Goal: Task Accomplishment & Management: Complete application form

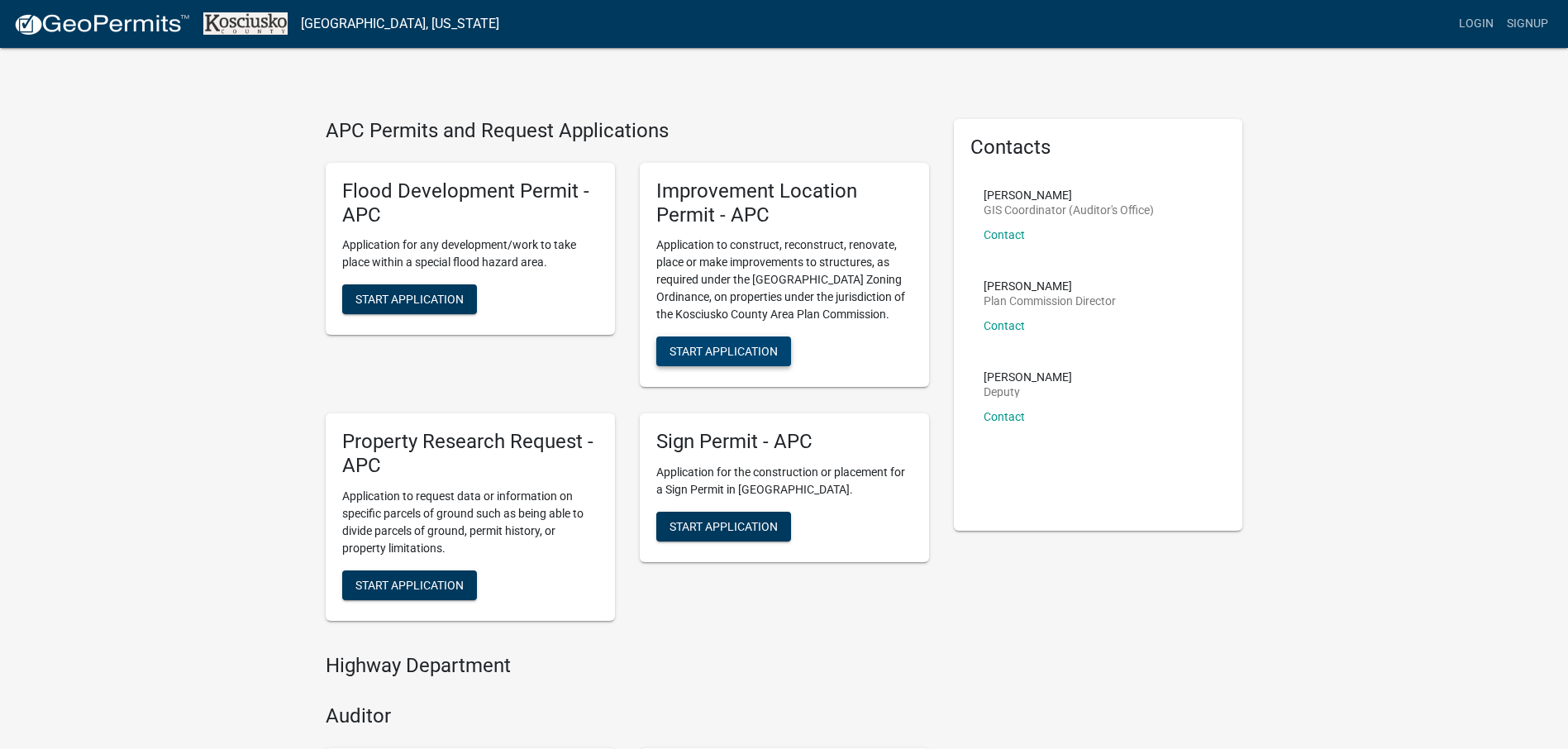
click at [713, 350] on span "Start Application" at bounding box center [723, 350] width 108 height 13
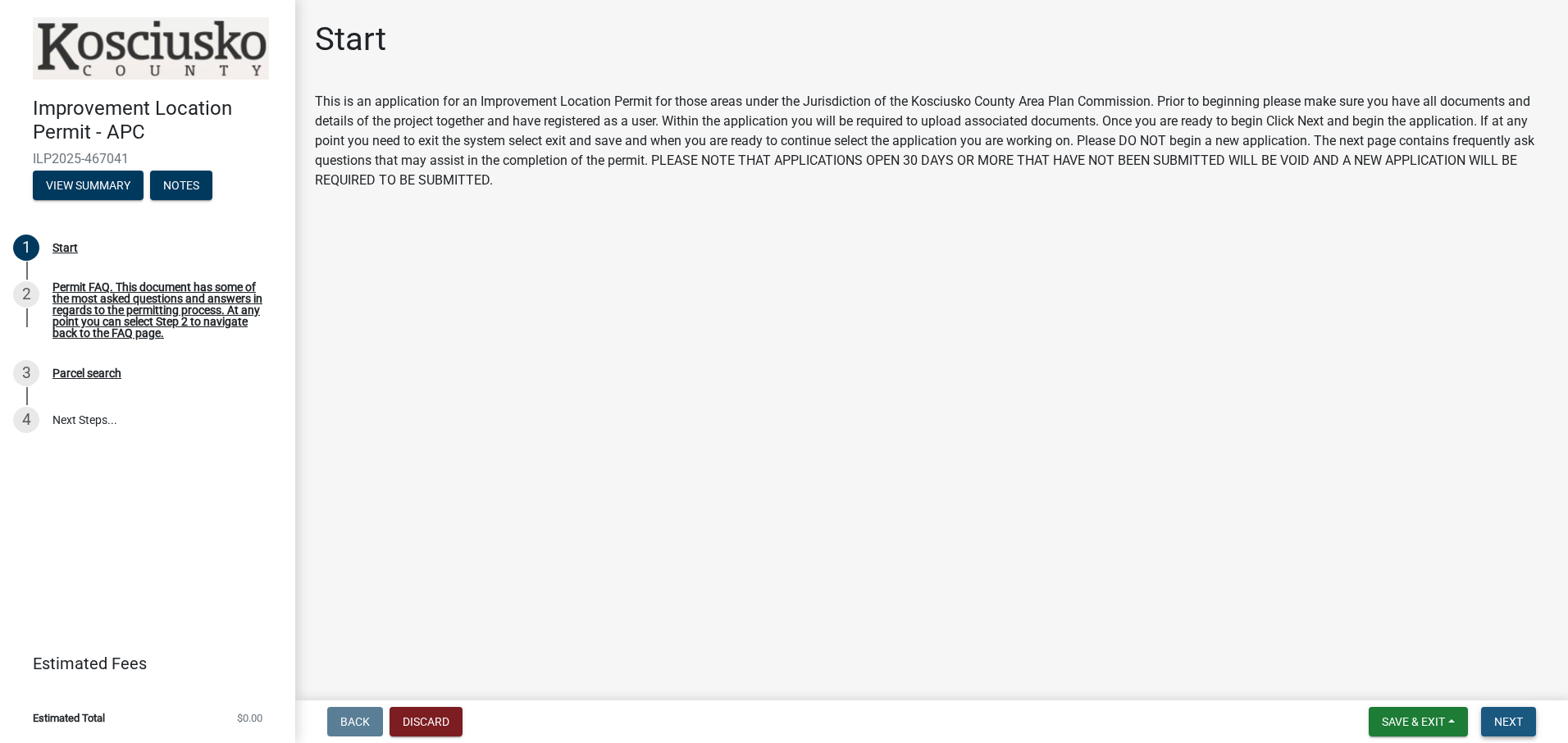
click at [1509, 718] on span "Next" at bounding box center [1508, 721] width 29 height 13
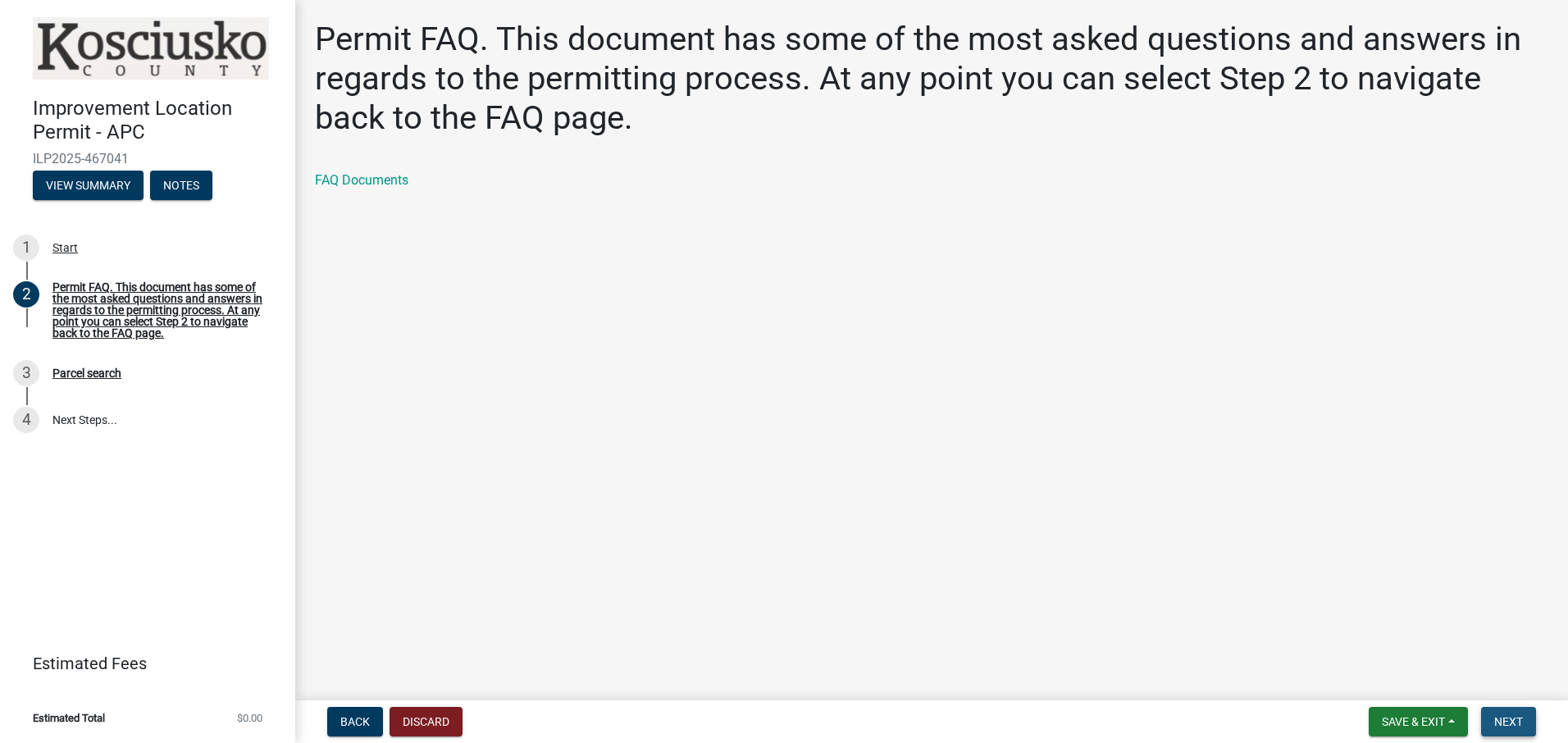
click at [1504, 722] on span "Next" at bounding box center [1508, 721] width 29 height 13
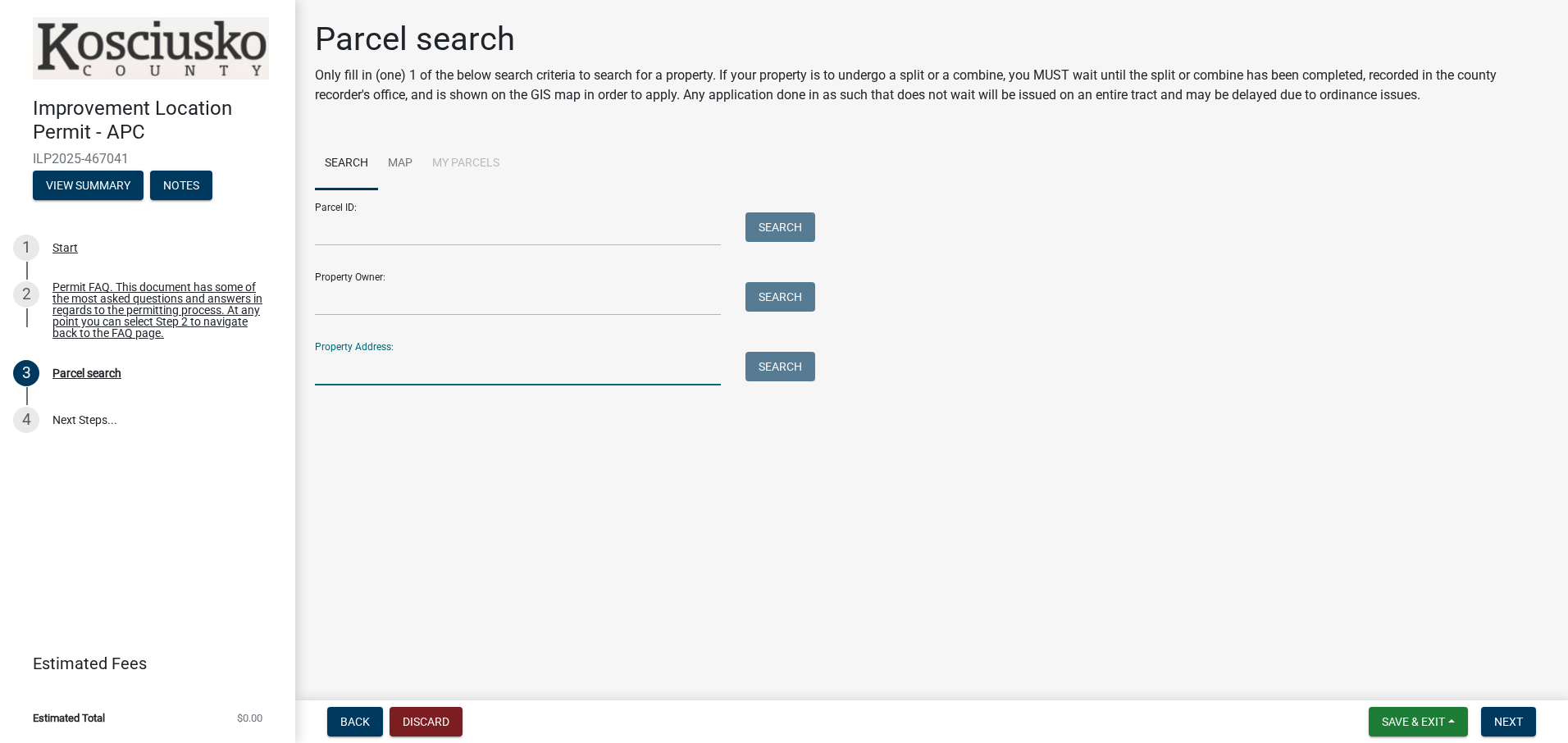
click at [409, 367] on input "Property Address:" at bounding box center [517, 368] width 406 height 33
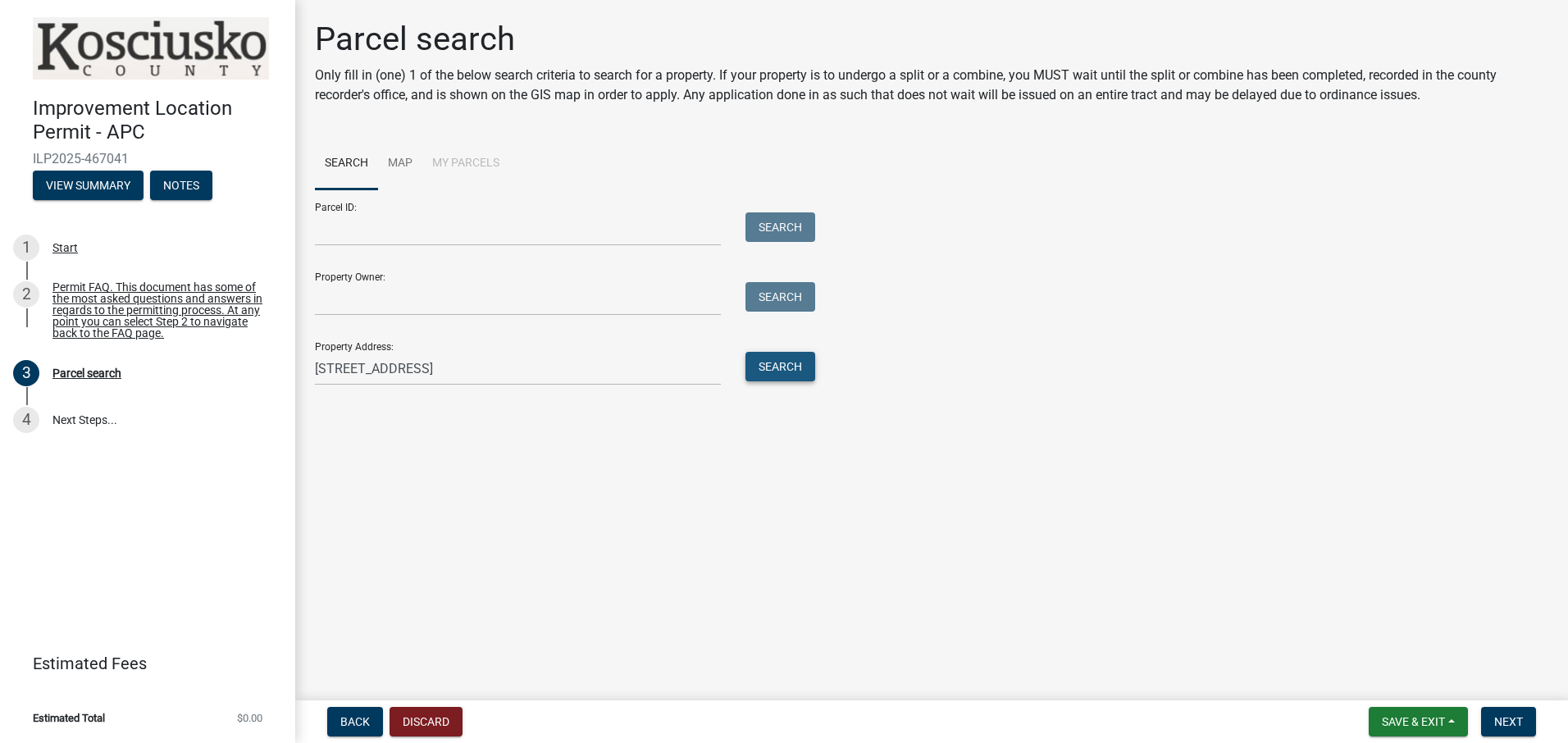
click at [777, 364] on button "Search" at bounding box center [781, 366] width 70 height 30
click at [1505, 722] on span "Next" at bounding box center [1508, 721] width 29 height 13
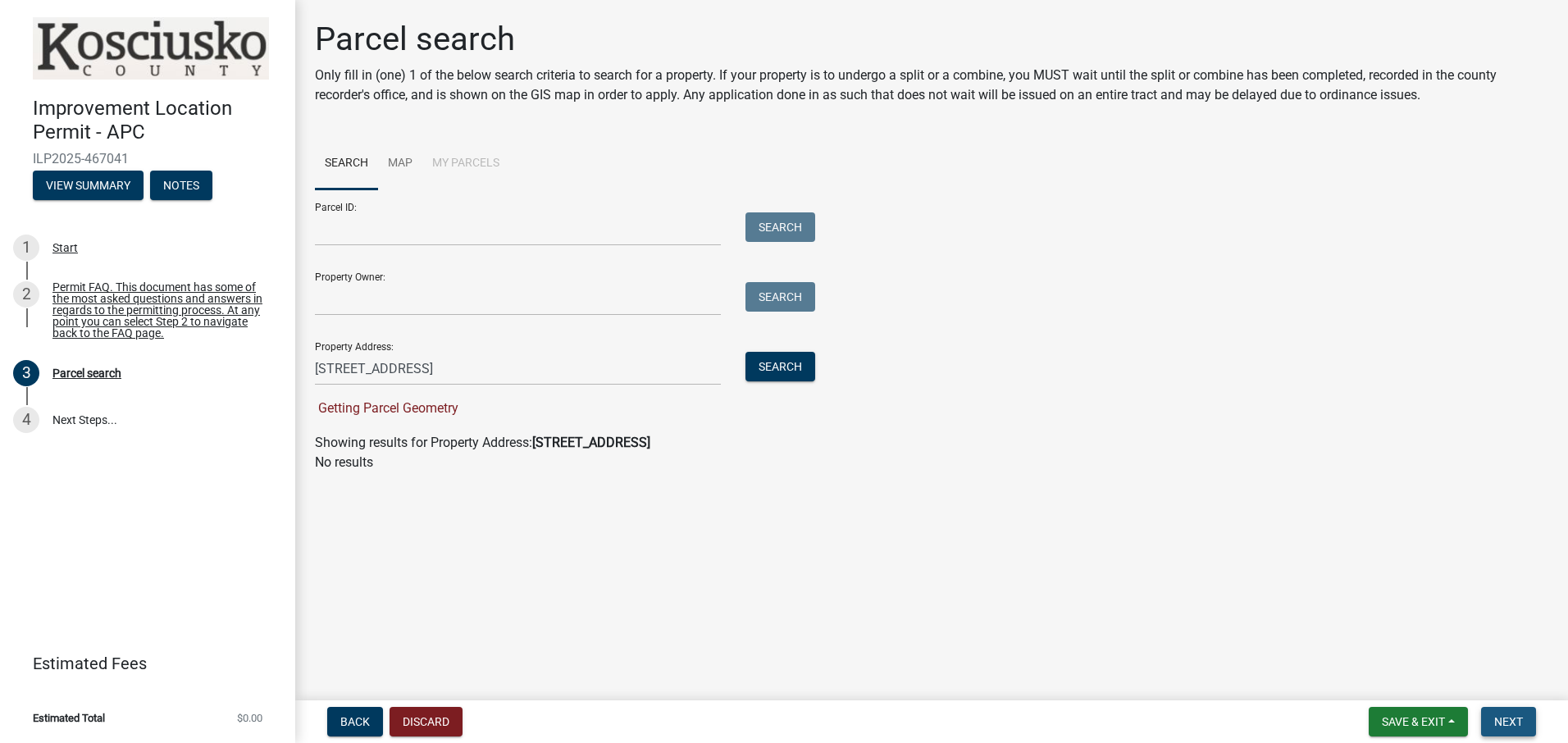
click at [1503, 716] on span "Next" at bounding box center [1508, 721] width 29 height 13
click at [381, 406] on span "Getting Parcel Geometry" at bounding box center [386, 408] width 143 height 15
click at [337, 409] on span "Getting Parcel Geometry" at bounding box center [386, 408] width 143 height 15
click at [782, 366] on button "Search" at bounding box center [781, 366] width 70 height 30
click at [1502, 723] on span "Next" at bounding box center [1508, 721] width 29 height 13
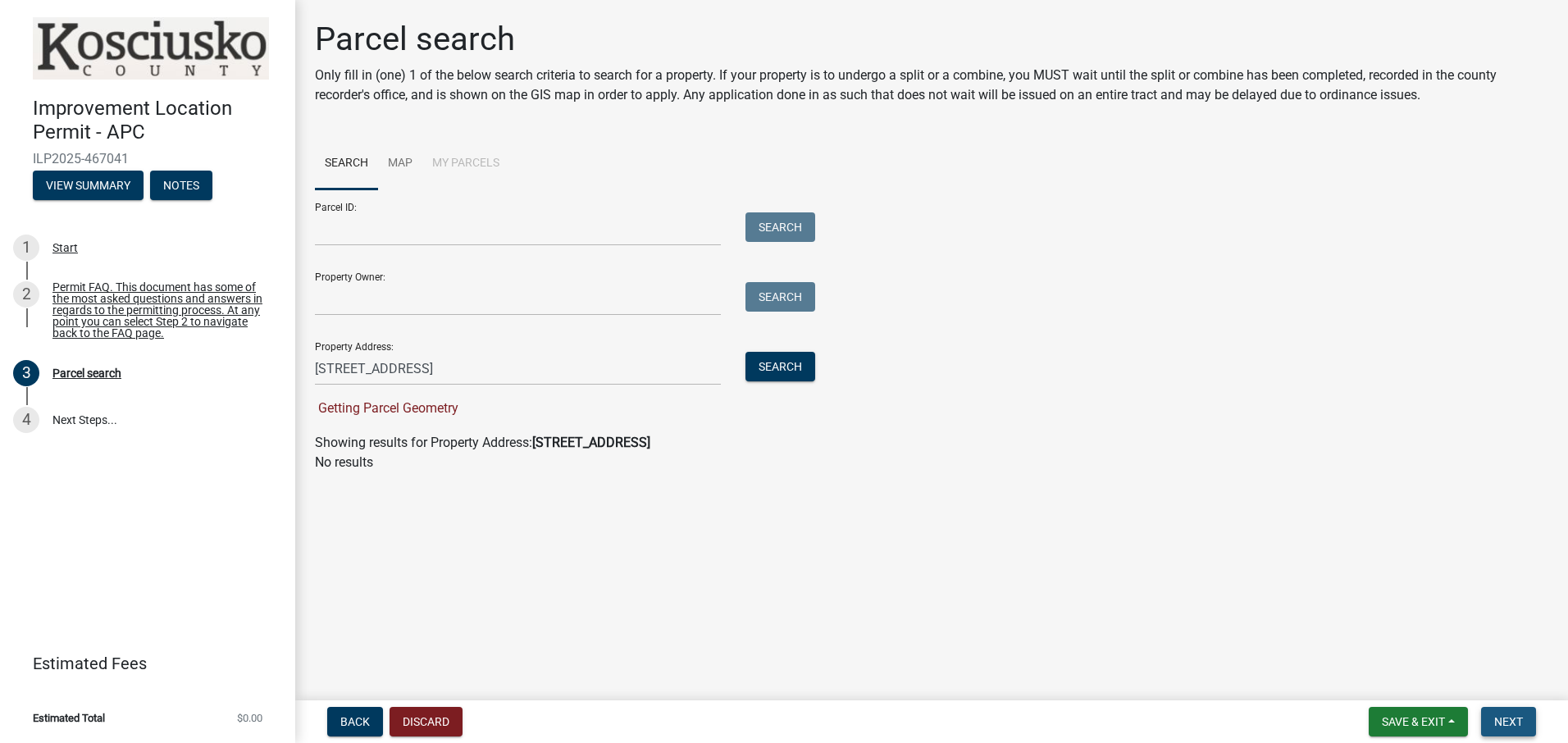
click at [1503, 717] on span "Next" at bounding box center [1508, 721] width 29 height 13
click at [70, 372] on div "Parcel search" at bounding box center [87, 372] width 69 height 11
click at [392, 410] on span "Getting Parcel Geometry" at bounding box center [386, 408] width 143 height 15
click at [320, 369] on input "[STREET_ADDRESS]" at bounding box center [517, 368] width 406 height 33
click at [775, 366] on button "Search" at bounding box center [781, 366] width 70 height 30
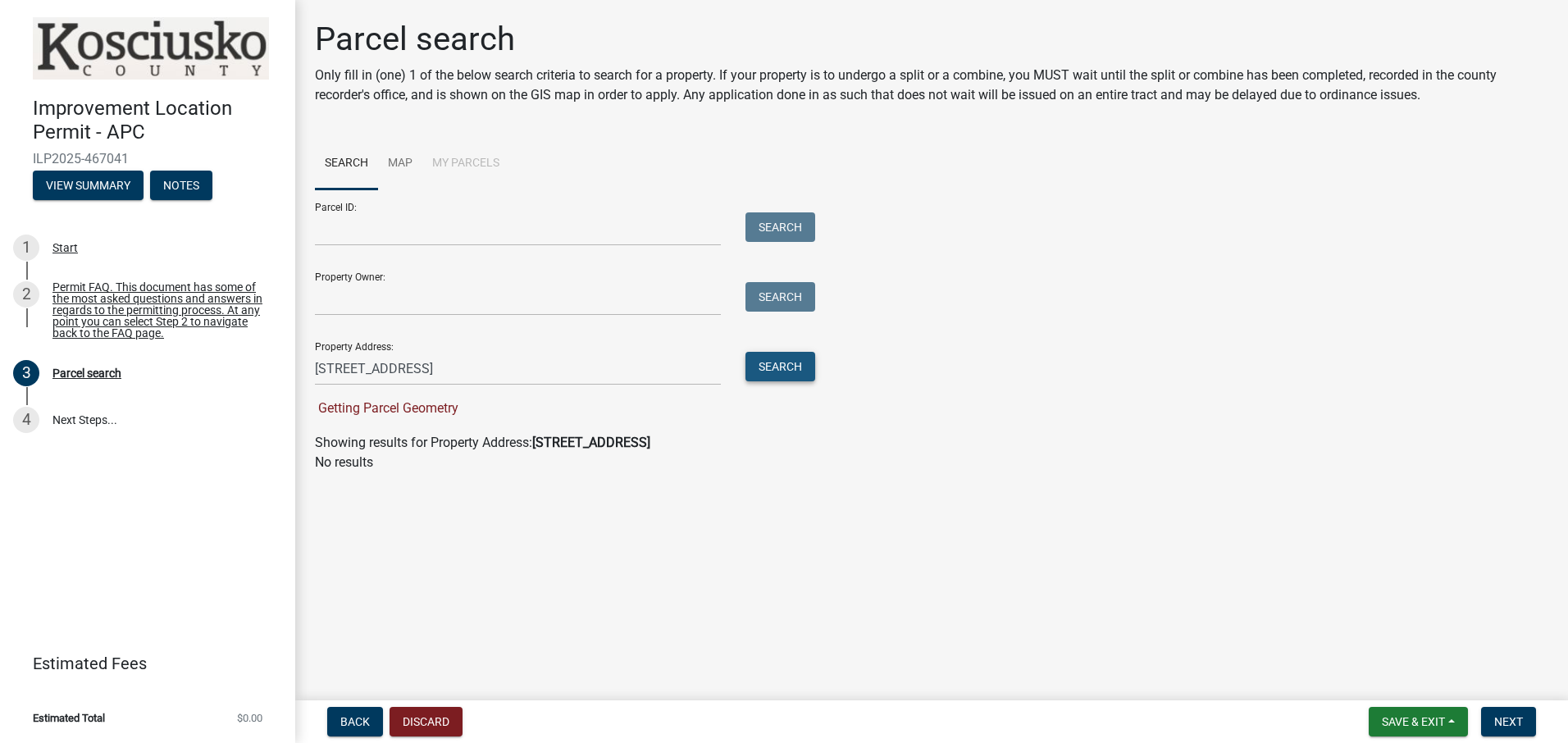
click at [778, 363] on button "Search" at bounding box center [781, 366] width 70 height 30
click at [1504, 718] on span "Next" at bounding box center [1508, 721] width 29 height 13
click at [522, 364] on input "[STREET_ADDRESS]" at bounding box center [517, 368] width 406 height 33
type input "E"
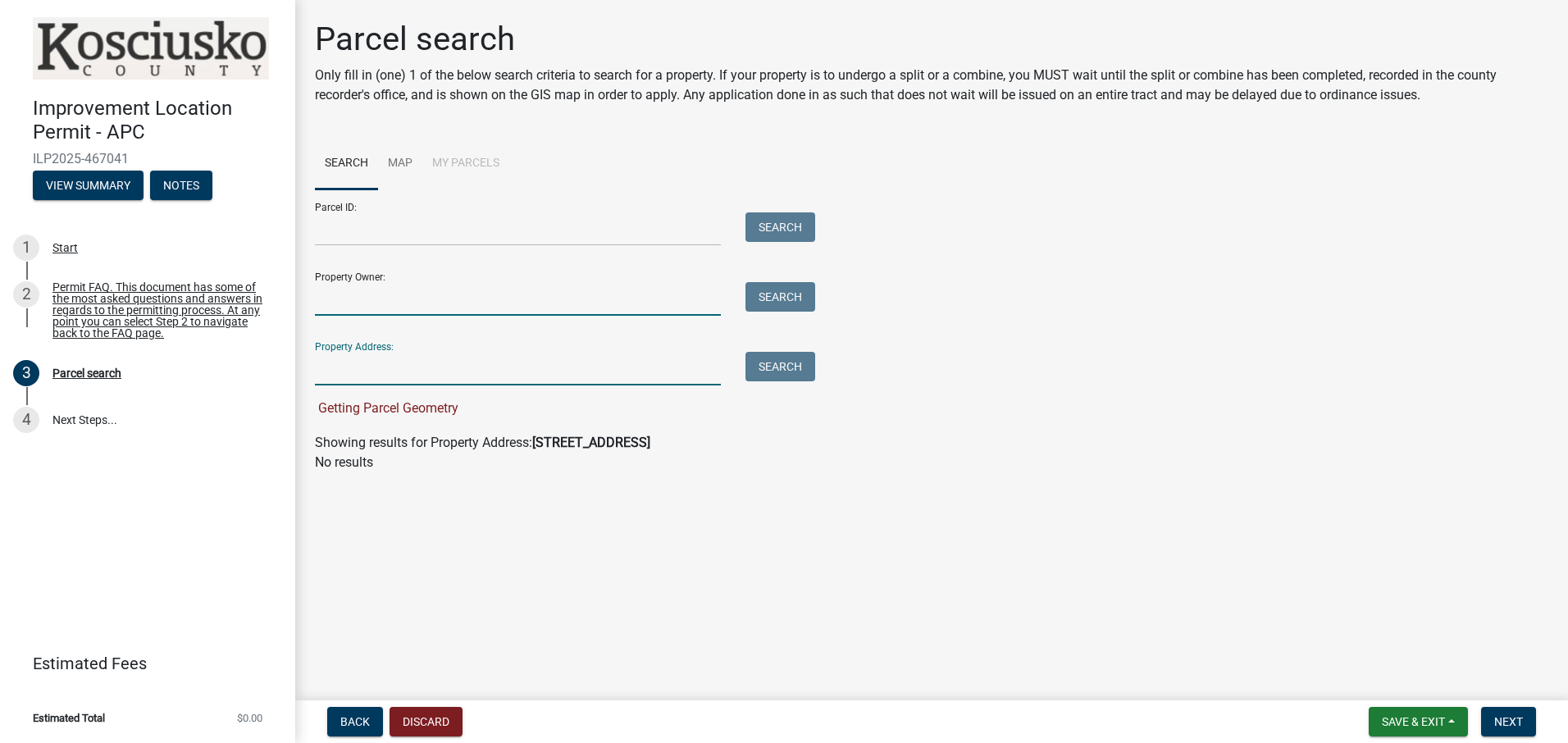
click at [330, 300] on input "Property Owner:" at bounding box center [517, 298] width 406 height 33
click at [531, 296] on input "P" at bounding box center [517, 298] width 406 height 33
type input "[PERSON_NAME]"
type input "[STREET_ADDRESS]"
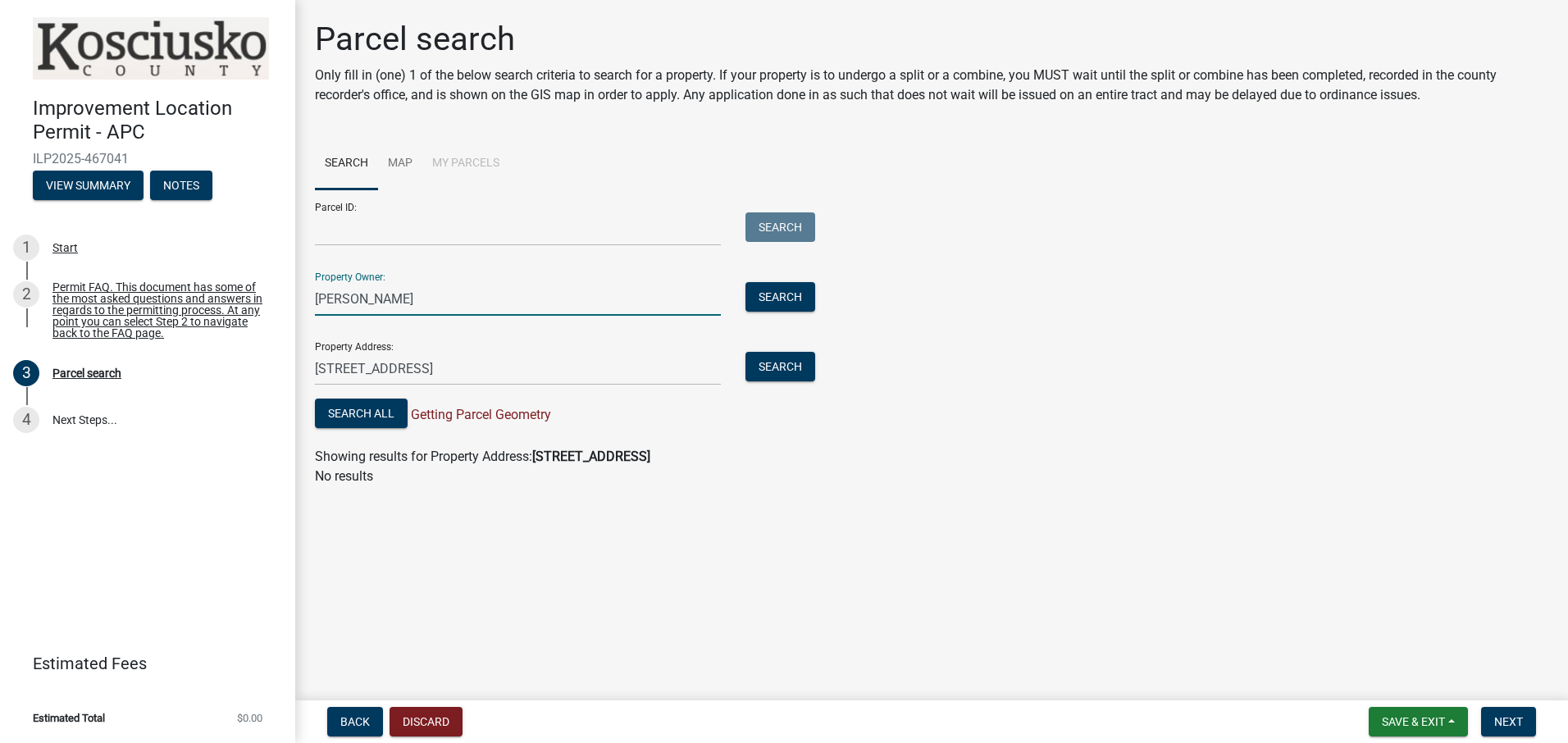
type input "[PERSON_NAME]"
click at [774, 297] on button "Search" at bounding box center [781, 297] width 70 height 30
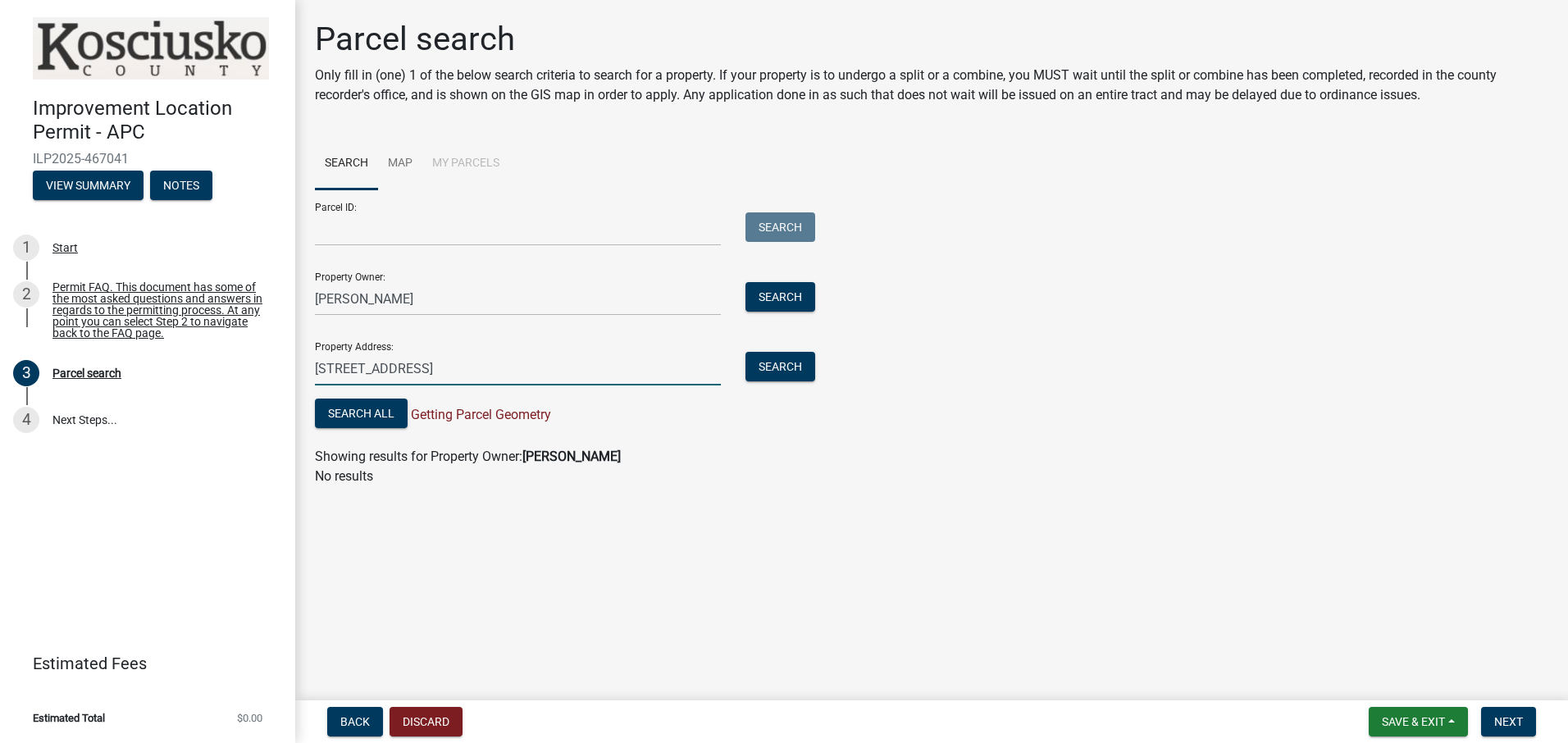
click at [626, 369] on input "[STREET_ADDRESS]" at bounding box center [517, 368] width 406 height 33
click at [499, 375] on input "[STREET_ADDRESS]" at bounding box center [517, 368] width 406 height 33
type input "1"
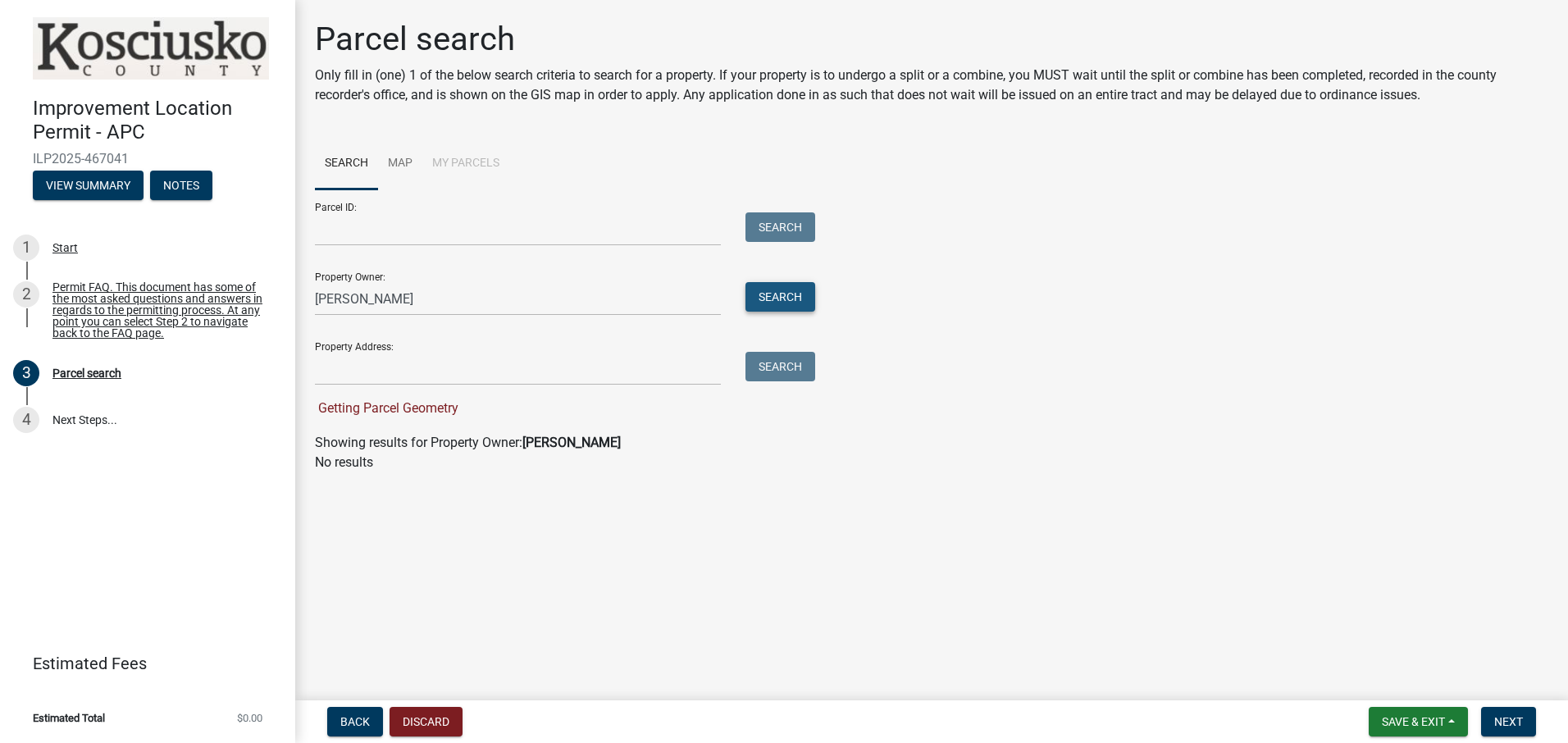
click at [778, 294] on button "Search" at bounding box center [781, 297] width 70 height 30
click at [326, 375] on input "Property Address:" at bounding box center [517, 368] width 406 height 33
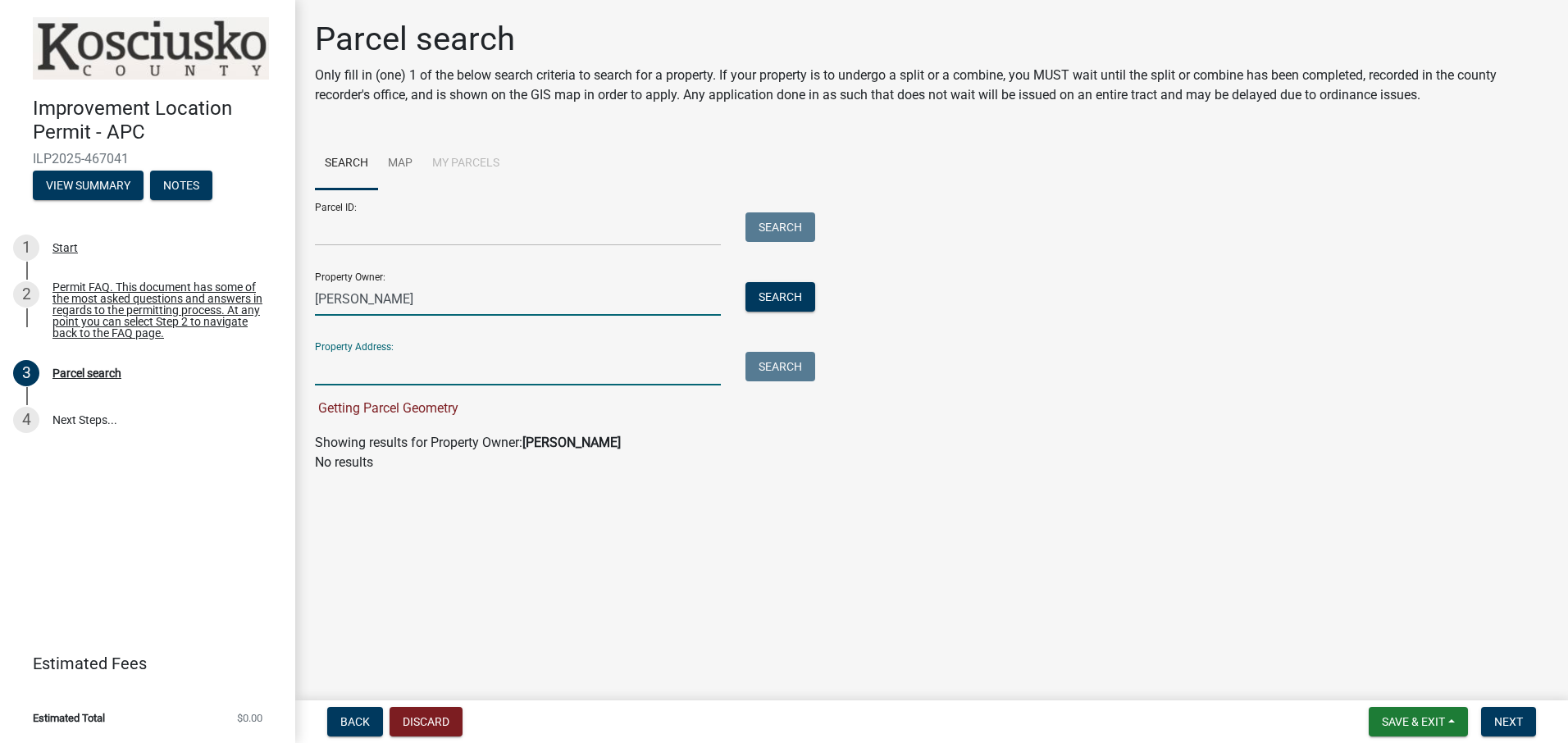
click at [497, 293] on input "[PERSON_NAME]" at bounding box center [517, 298] width 406 height 33
type input "L"
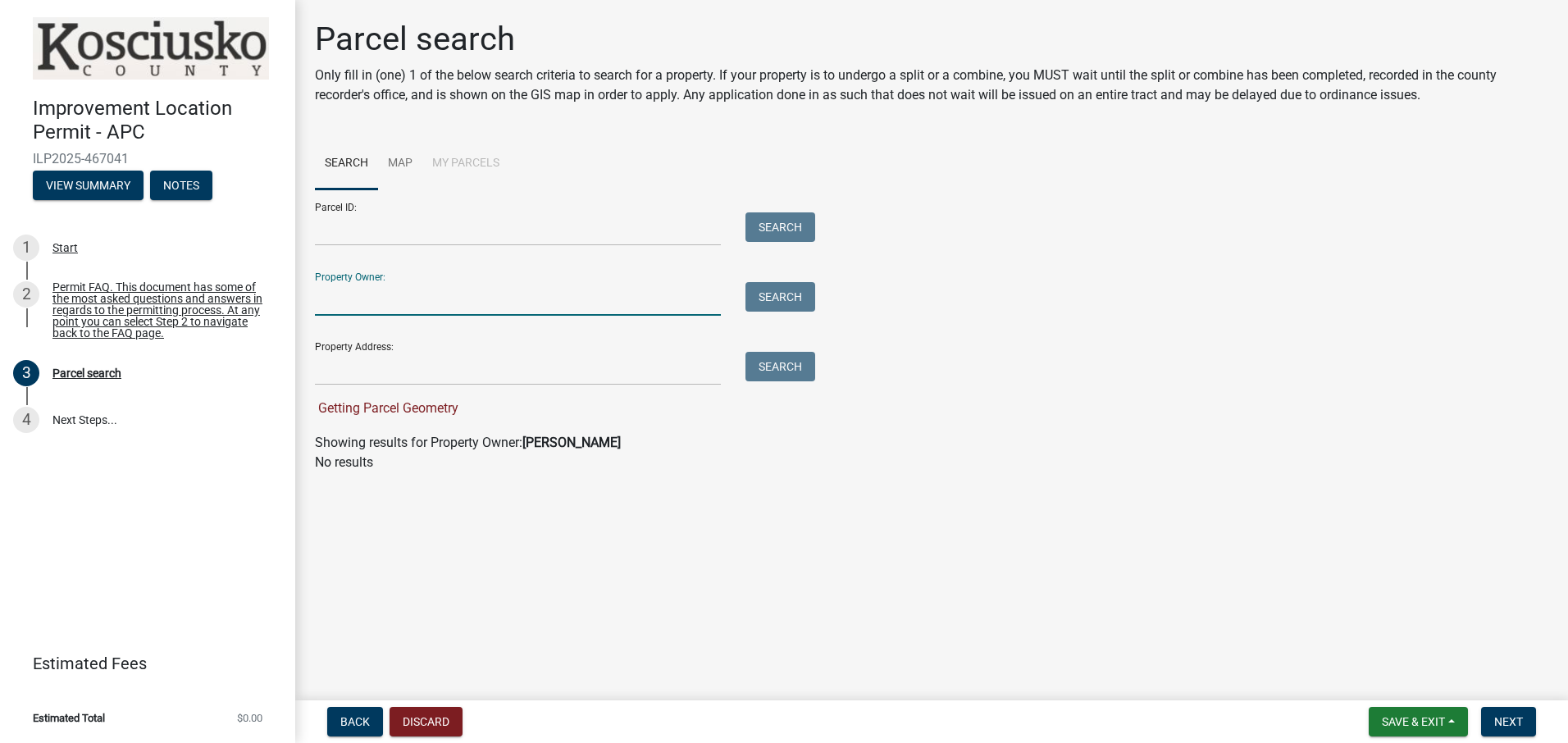
click at [813, 516] on main "Parcel search Only fill in (one) 1 of the below search criteria to search for a…" at bounding box center [931, 347] width 1272 height 694
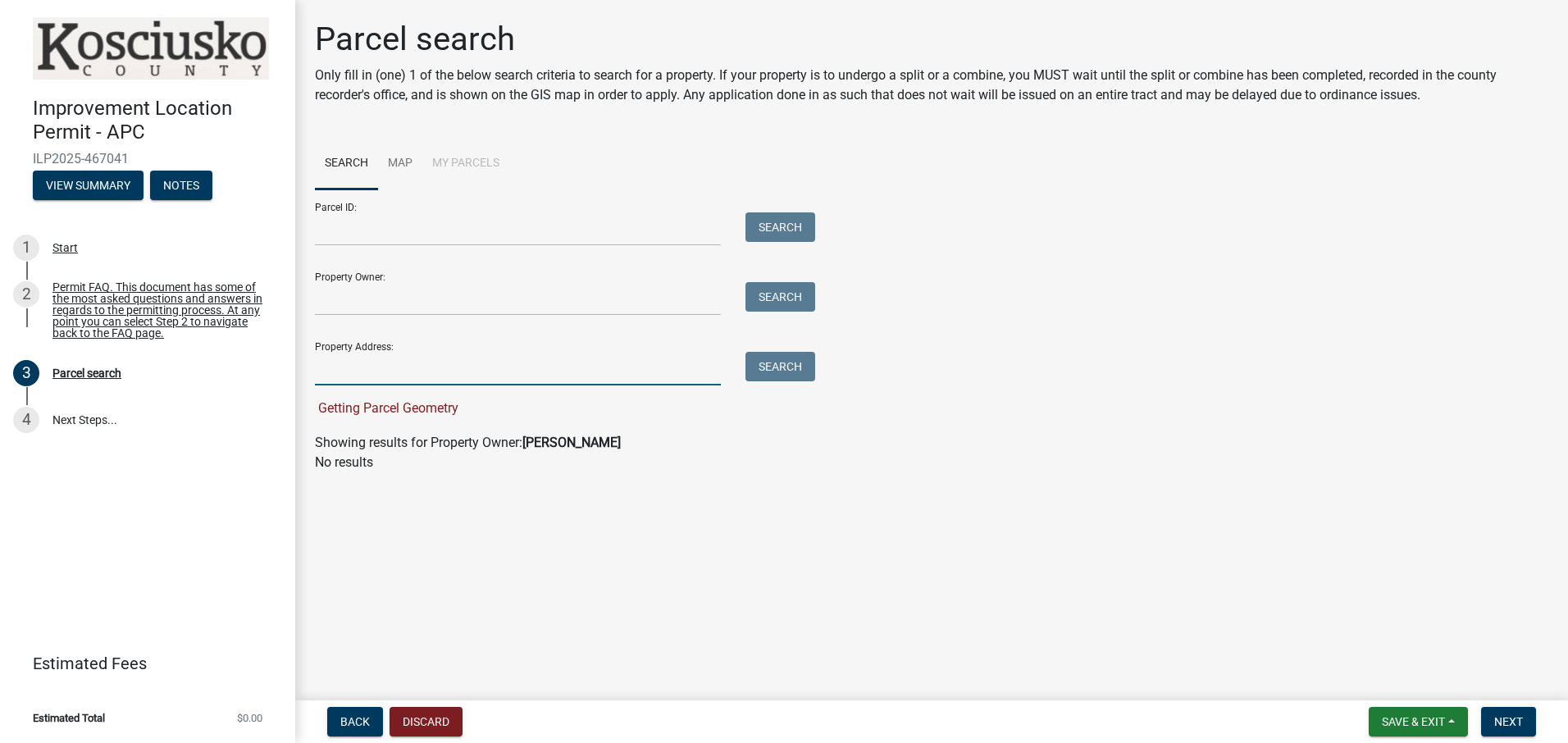
click at [325, 369] on input "Property Address:" at bounding box center [517, 368] width 406 height 33
click at [312, 372] on div "EMS B37 LOT 7 [GEOGRAPHIC_DATA] IN 46582" at bounding box center [517, 368] width 430 height 33
click at [315, 367] on input "EMS B37 LOT 7 [GEOGRAPHIC_DATA] IN 46582" at bounding box center [517, 368] width 406 height 33
type input "[STREET_ADDRESS]"
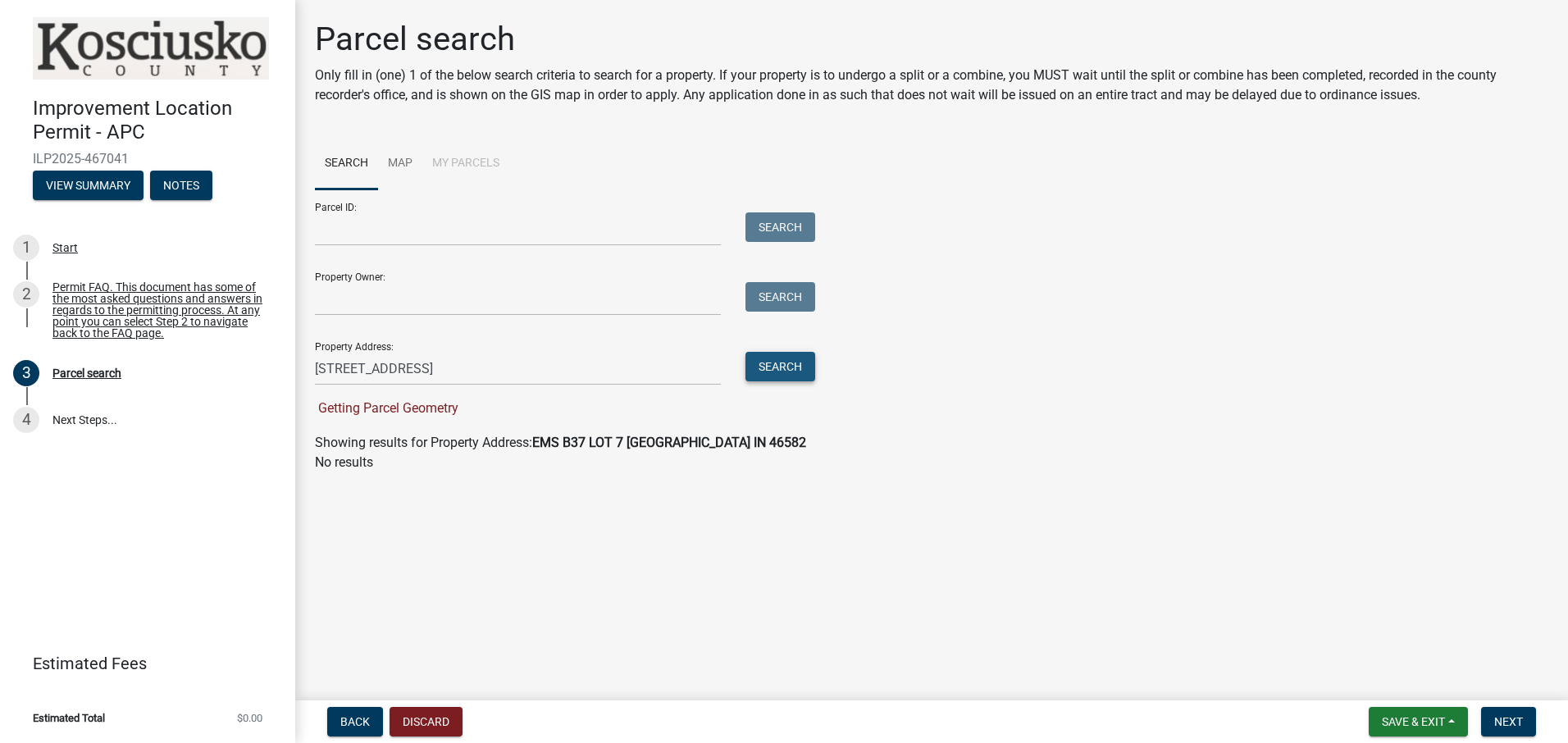
click at [780, 365] on button "Search" at bounding box center [781, 366] width 70 height 30
click at [401, 161] on link "Map" at bounding box center [401, 164] width 44 height 53
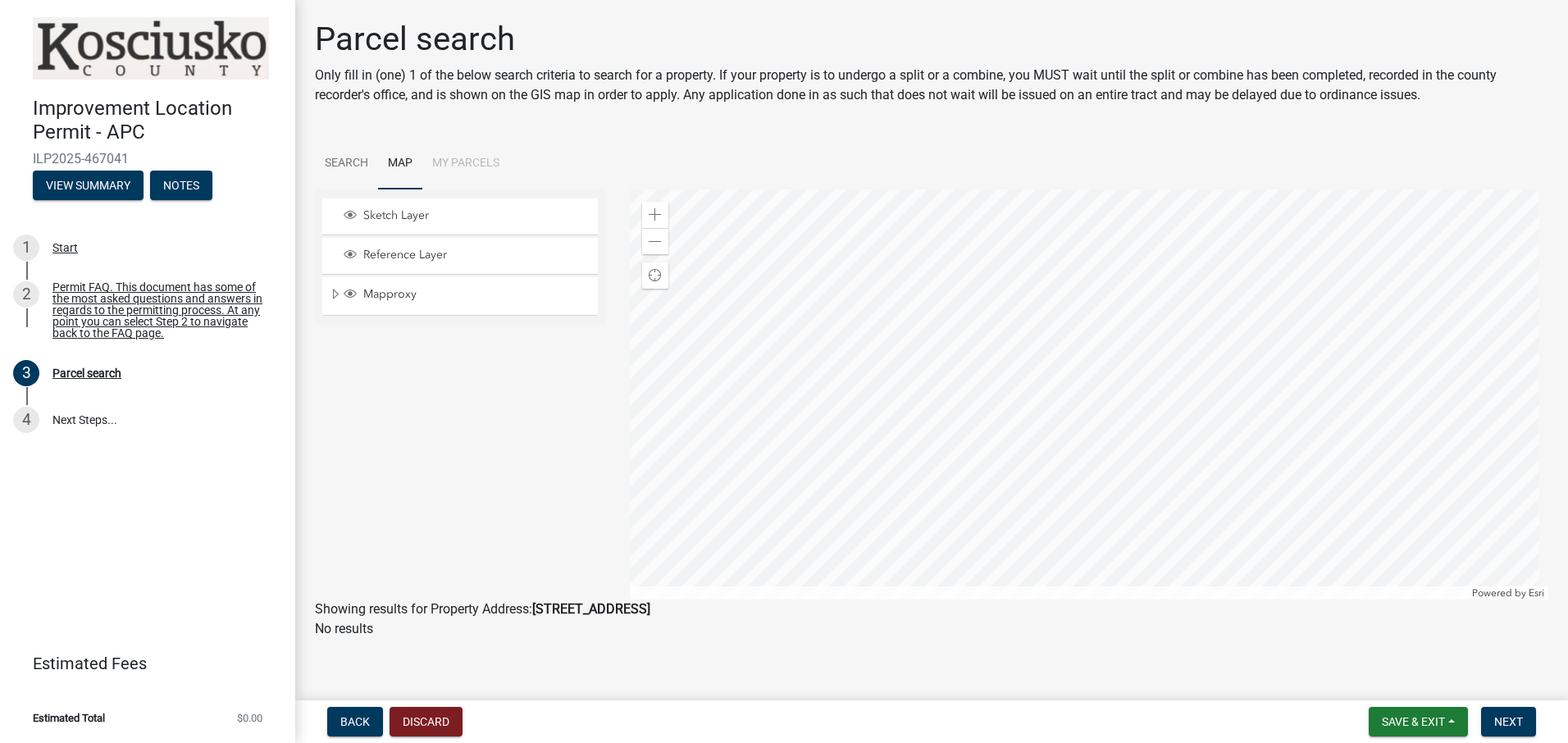
click at [474, 161] on li "My Parcels" at bounding box center [465, 164] width 87 height 53
click at [473, 159] on li "My Parcels" at bounding box center [465, 164] width 87 height 53
click at [344, 163] on link "Search" at bounding box center [346, 164] width 63 height 53
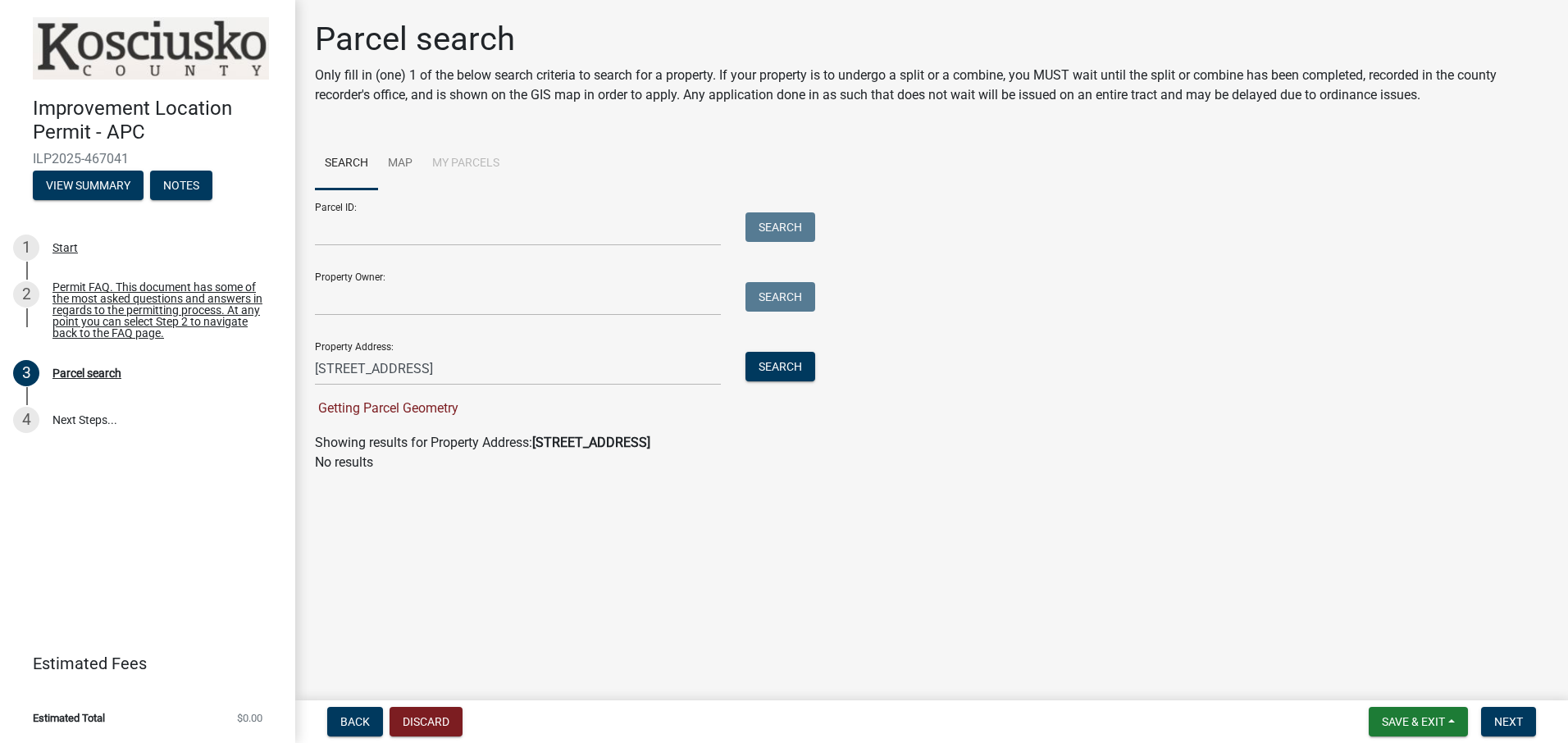
click at [513, 515] on main "Parcel search Only fill in (one) 1 of the below search criteria to search for a…" at bounding box center [931, 347] width 1272 height 694
